Goal: Information Seeking & Learning: Compare options

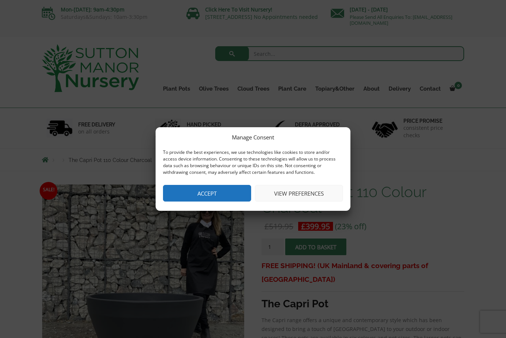
click at [213, 199] on button "Accept" at bounding box center [207, 193] width 88 height 17
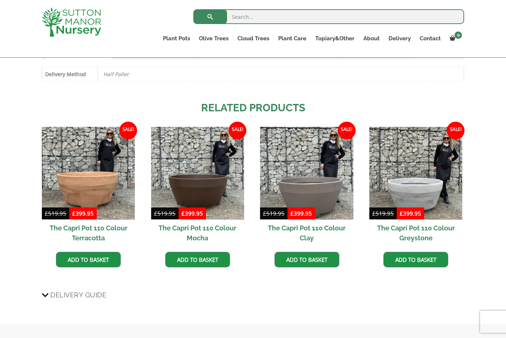
scroll to position [411, 0]
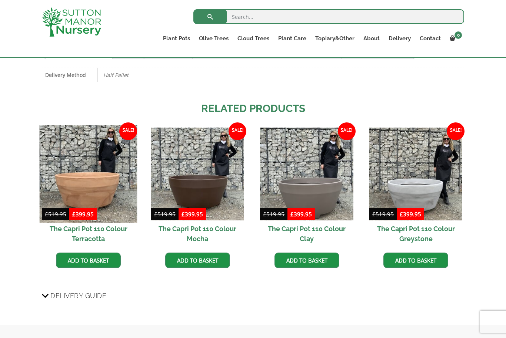
click at [87, 186] on img at bounding box center [89, 174] width 98 height 98
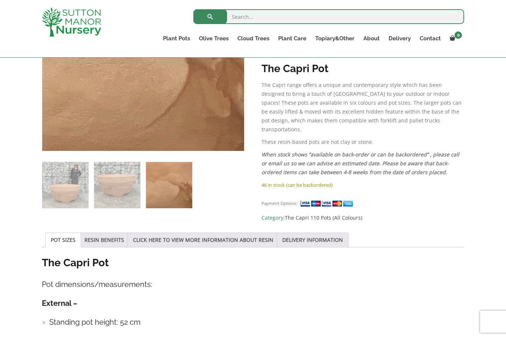
scroll to position [236, 0]
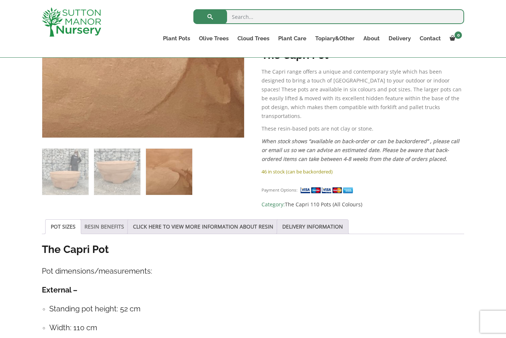
click at [116, 224] on link "RESIN BENEFITS" at bounding box center [104, 227] width 40 height 14
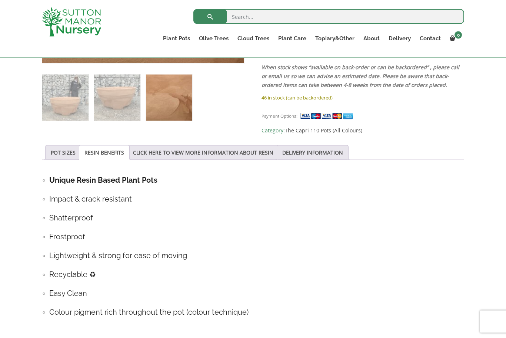
scroll to position [298, 0]
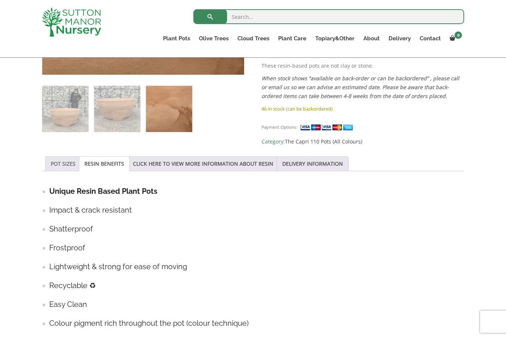
click at [62, 160] on link "POT SIZES" at bounding box center [63, 164] width 25 height 14
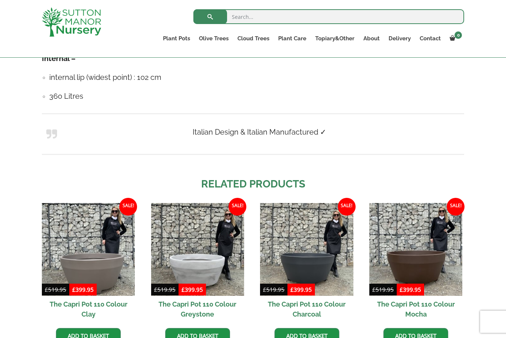
scroll to position [541, 0]
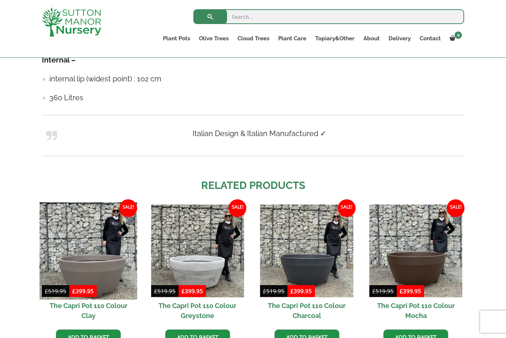
click at [99, 269] on img at bounding box center [89, 252] width 98 height 98
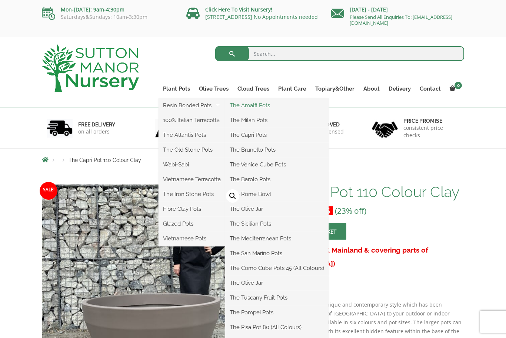
click at [252, 108] on link "The Amalfi Pots" at bounding box center [276, 105] width 103 height 11
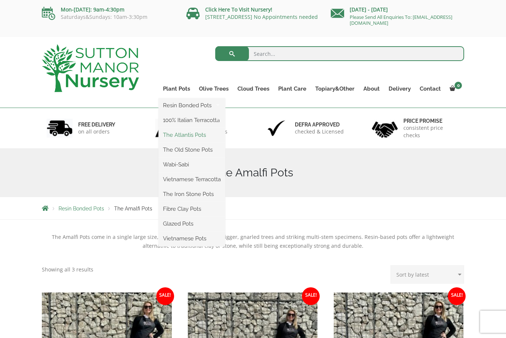
click at [195, 138] on link "The Atlantis Pots" at bounding box center [191, 135] width 67 height 11
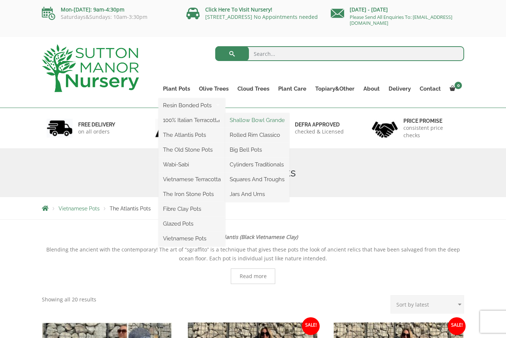
click at [271, 123] on link "Shallow Bowl Grande" at bounding box center [257, 120] width 64 height 11
